Goal: Check status: Check status

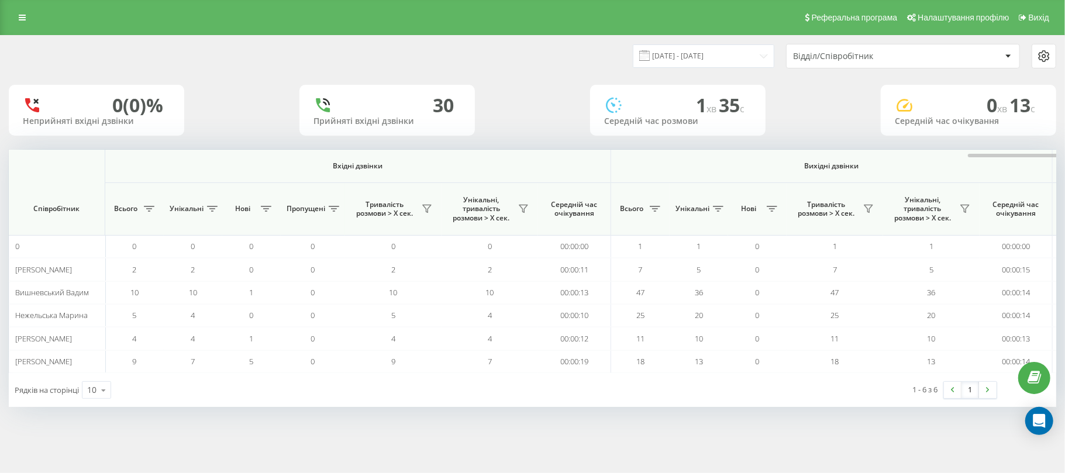
scroll to position [0, 583]
click at [1064, 159] on div "[DATE] - [DATE] Відділ/Співробітник 0 (0)% Неприйняті вхідні дзвінки 33 Прийнят…" at bounding box center [532, 232] width 1065 height 395
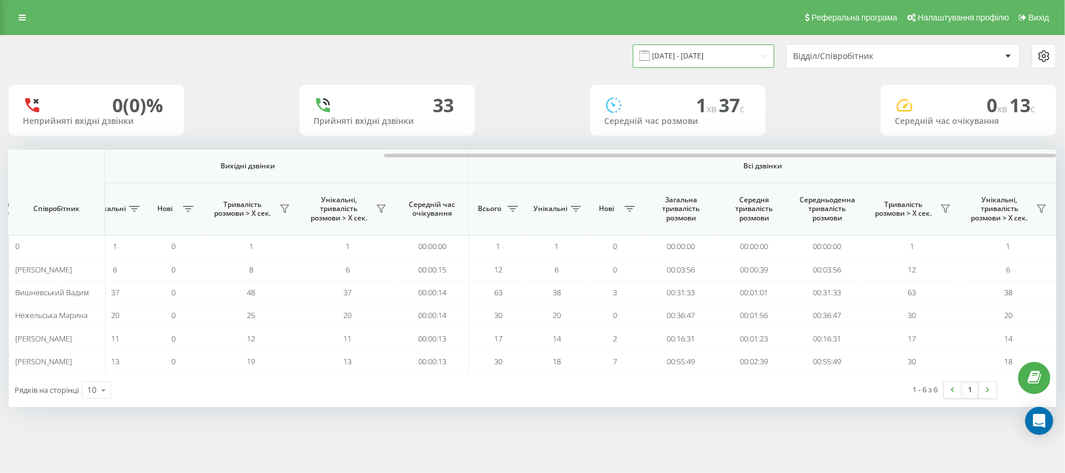
click at [687, 55] on input "[DATE] - [DATE]" at bounding box center [703, 55] width 141 height 23
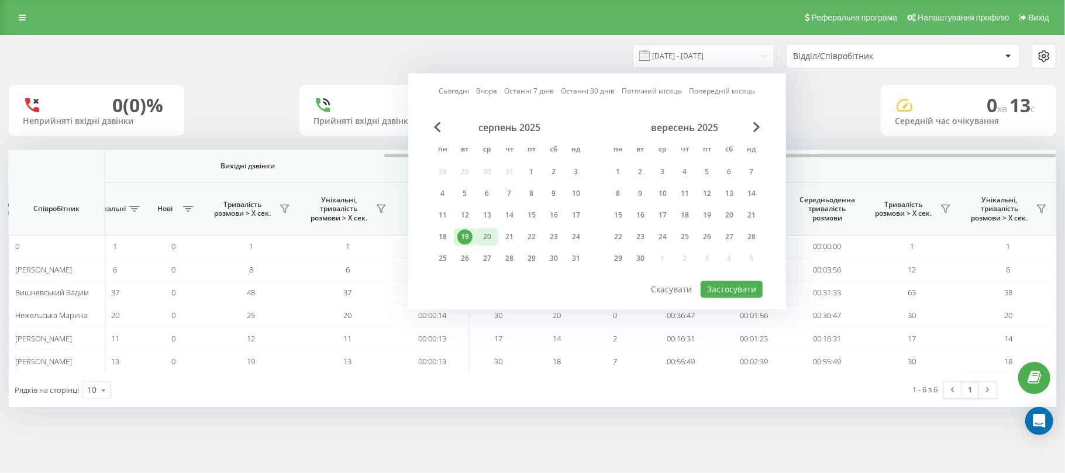
click at [488, 236] on div "20" at bounding box center [486, 236] width 15 height 15
click at [716, 286] on button "Застосувати" at bounding box center [731, 289] width 62 height 17
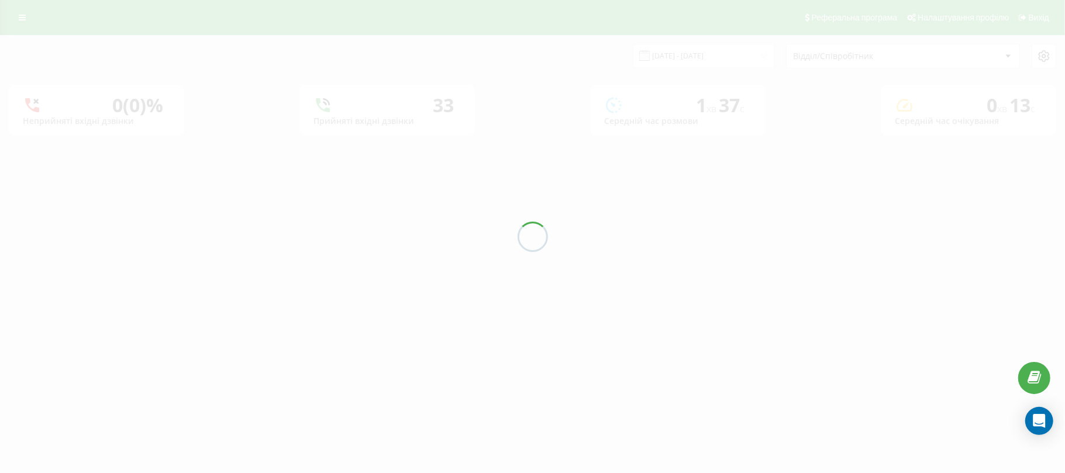
type input "20.08.2025 - 20.08.2025"
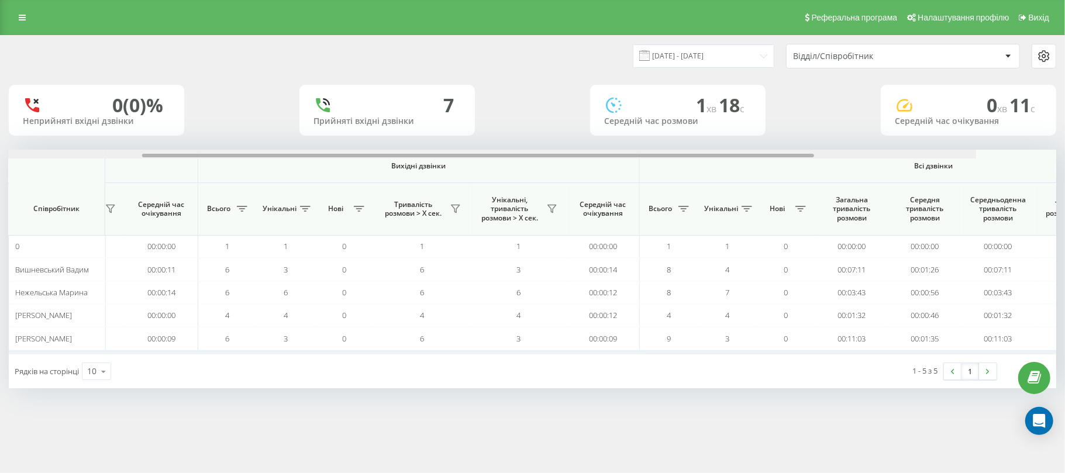
scroll to position [0, 583]
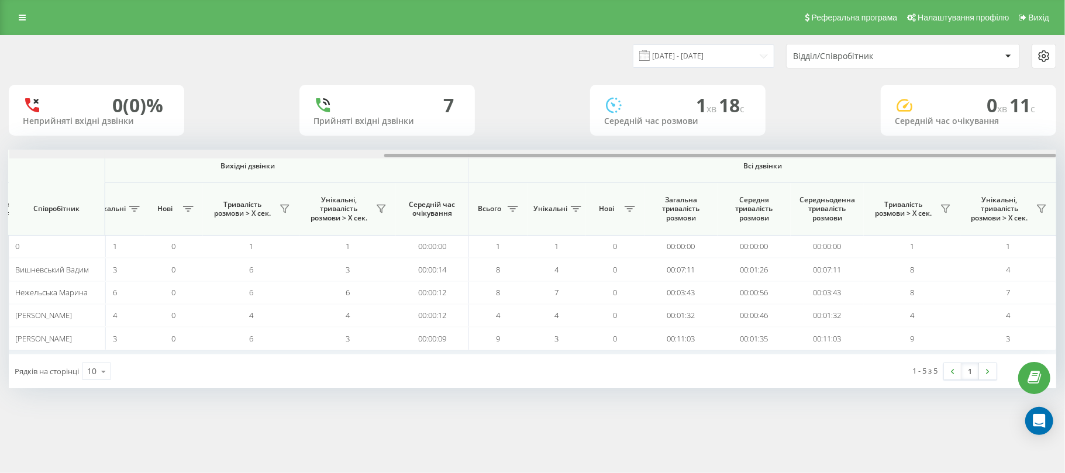
drag, startPoint x: 445, startPoint y: 157, endPoint x: 1023, endPoint y: 184, distance: 578.2
click at [1023, 184] on div "Вхідні дзвінки Вихідні дзвінки Всі дзвінки Співробітник Всього Унікальні Нові П…" at bounding box center [532, 252] width 1047 height 205
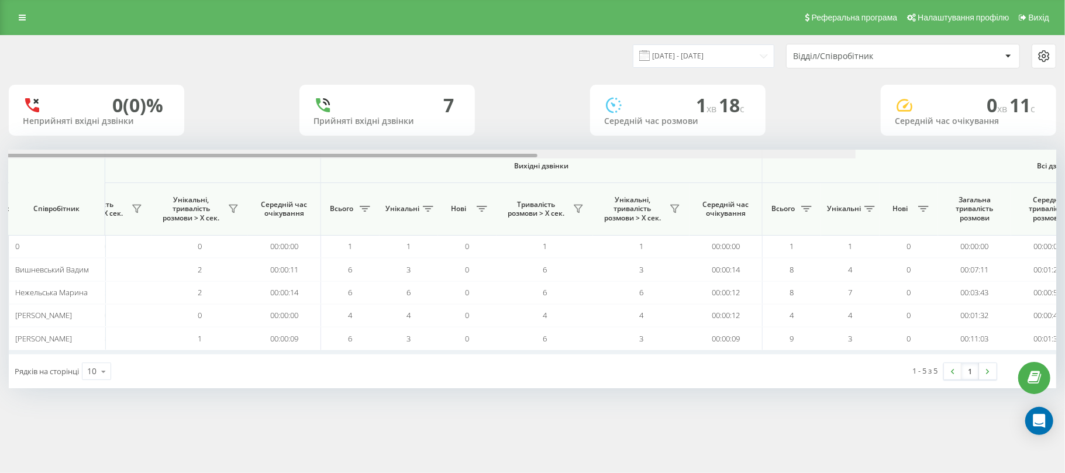
scroll to position [0, 0]
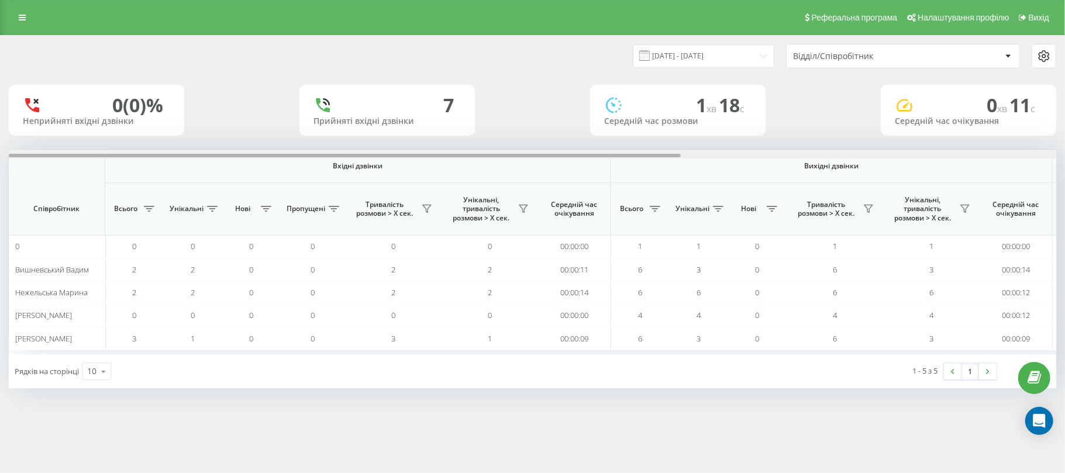
drag, startPoint x: 531, startPoint y: 155, endPoint x: 0, endPoint y: 131, distance: 531.9
click at [0, 131] on div "20.08.2025 - 20.08.2025 Відділ/Співробітник 0 (0)% Неприйняті вхідні дзвінки 7 …" at bounding box center [532, 223] width 1065 height 376
